Goal: Task Accomplishment & Management: Manage account settings

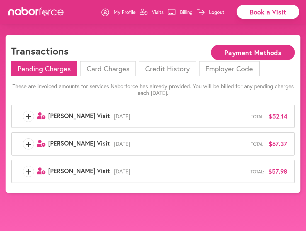
click at [248, 54] on button "Payment Methods" at bounding box center [253, 52] width 84 height 15
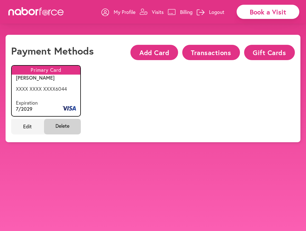
click at [206, 51] on button "Transactions" at bounding box center [211, 52] width 58 height 15
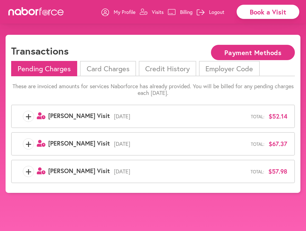
click at [181, 10] on p "Billing" at bounding box center [186, 12] width 13 height 7
click at [51, 67] on li "Pending Charges" at bounding box center [44, 68] width 66 height 15
click at [238, 51] on button "Payment Methods" at bounding box center [253, 52] width 84 height 15
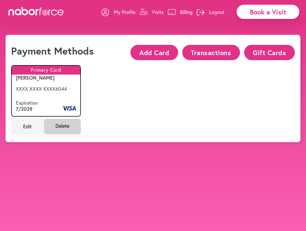
click at [206, 52] on button "Transactions" at bounding box center [211, 52] width 58 height 15
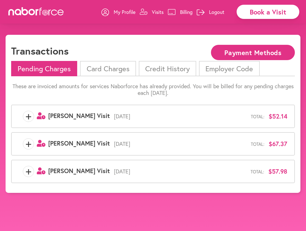
drag, startPoint x: 270, startPoint y: 118, endPoint x: 170, endPoint y: 111, distance: 100.1
drag, startPoint x: 170, startPoint y: 111, endPoint x: 76, endPoint y: 112, distance: 93.7
drag, startPoint x: 76, startPoint y: 112, endPoint x: 228, endPoint y: 116, distance: 152.1
click at [228, 115] on span "[DATE]" at bounding box center [180, 116] width 141 height 7
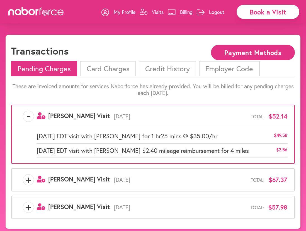
click at [265, 52] on button "Payment Methods" at bounding box center [253, 52] width 84 height 15
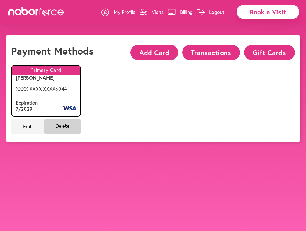
drag, startPoint x: 65, startPoint y: 101, endPoint x: 67, endPoint y: 99, distance: 3.0
click at [67, 99] on div "Primary Card image/svg+xml [PERSON_NAME] Expiration 7 / 2029 XXXX XXXX XXXX 6044" at bounding box center [46, 91] width 70 height 52
drag, startPoint x: 67, startPoint y: 99, endPoint x: 73, endPoint y: 107, distance: 10.2
click at [72, 107] on icon "image/svg+xml" at bounding box center [69, 108] width 14 height 4
click at [24, 126] on span "Edit" at bounding box center [27, 127] width 33 height 16
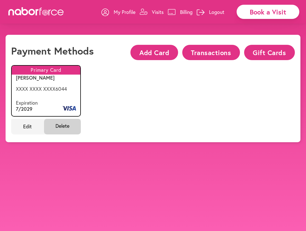
select select "**"
select select "*"
select select "****"
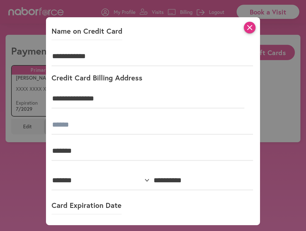
click at [250, 25] on icon "close" at bounding box center [250, 28] width 12 height 12
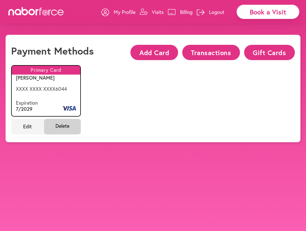
click at [218, 50] on button "Transactions" at bounding box center [211, 52] width 58 height 15
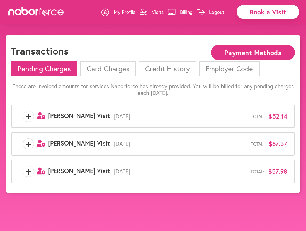
drag, startPoint x: 274, startPoint y: 110, endPoint x: 179, endPoint y: 11, distance: 137.7
click at [180, 11] on p "Billing" at bounding box center [186, 12] width 13 height 7
click at [103, 68] on li "Card Charges" at bounding box center [108, 68] width 56 height 15
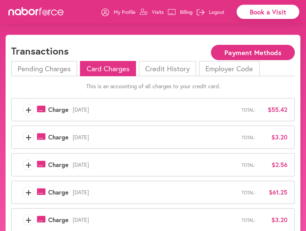
click at [27, 109] on span "+" at bounding box center [28, 109] width 11 height 11
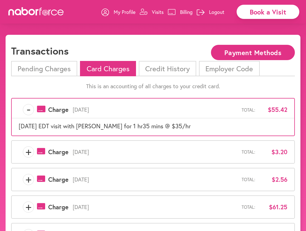
click at [30, 109] on span "-" at bounding box center [28, 109] width 11 height 11
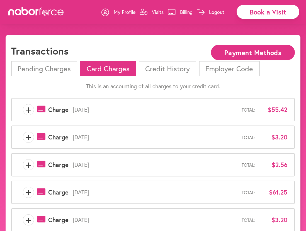
click at [182, 10] on p "Billing" at bounding box center [186, 12] width 13 height 7
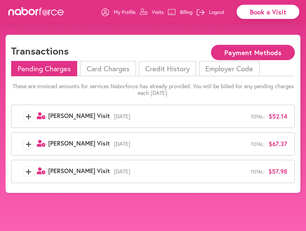
click at [262, 52] on button "Payment Methods" at bounding box center [253, 52] width 84 height 15
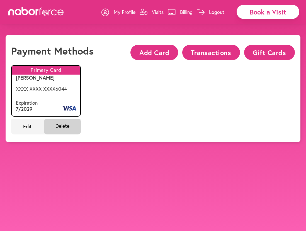
click at [211, 51] on button "Transactions" at bounding box center [211, 52] width 58 height 15
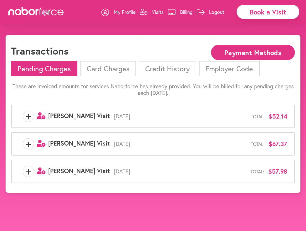
click at [184, 11] on p "Billing" at bounding box center [186, 12] width 13 height 7
click at [236, 53] on button "Payment Methods" at bounding box center [253, 52] width 84 height 15
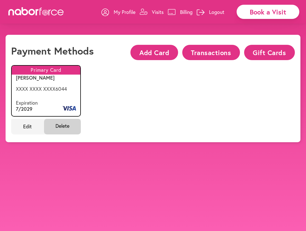
click at [72, 106] on icon "image/svg+xml" at bounding box center [69, 108] width 14 height 4
click at [210, 53] on button "Transactions" at bounding box center [211, 52] width 58 height 15
